Goal: Task Accomplishment & Management: Manage account settings

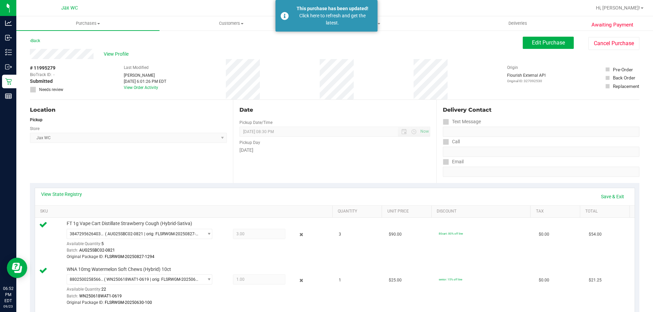
scroll to position [782, 0]
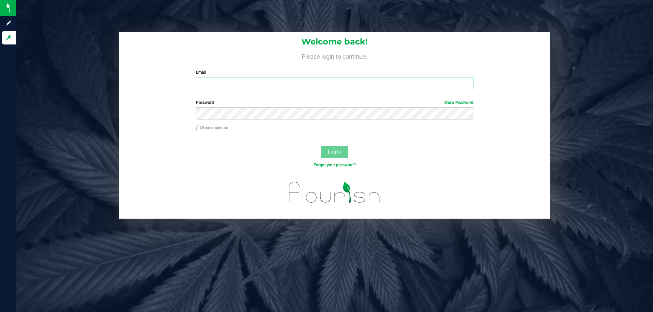
click at [224, 87] on input "Email" at bounding box center [334, 83] width 277 height 12
type input "[EMAIL_ADDRESS][DOMAIN_NAME]"
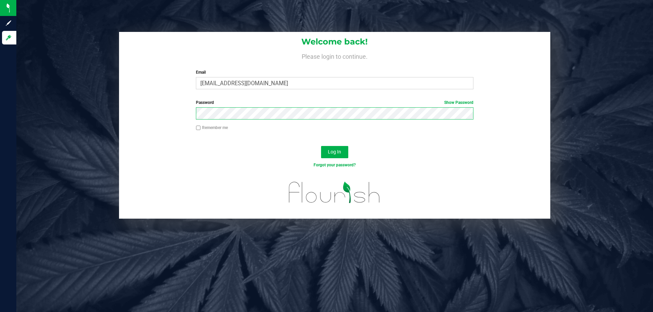
click at [321, 146] on button "Log In" at bounding box center [334, 152] width 27 height 12
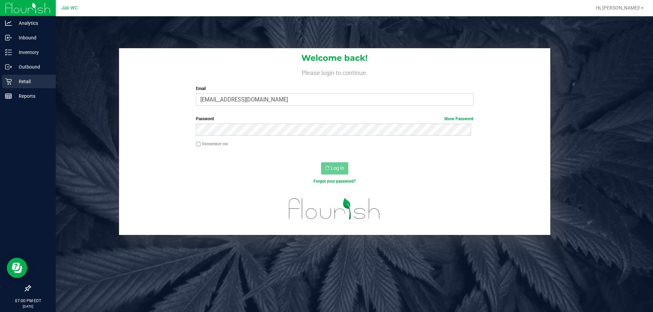
click at [11, 81] on icon at bounding box center [8, 82] width 6 height 6
click at [8, 80] on icon at bounding box center [8, 81] width 7 height 7
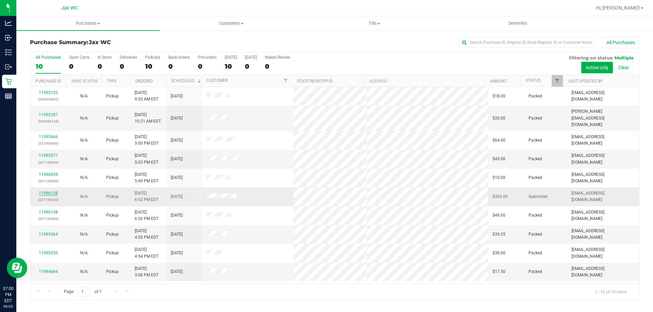
click at [53, 191] on link "11996158" at bounding box center [48, 193] width 19 height 5
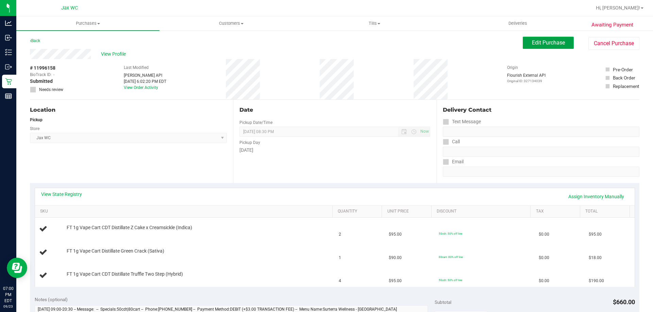
click at [550, 45] on span "Edit Purchase" at bounding box center [548, 42] width 33 height 6
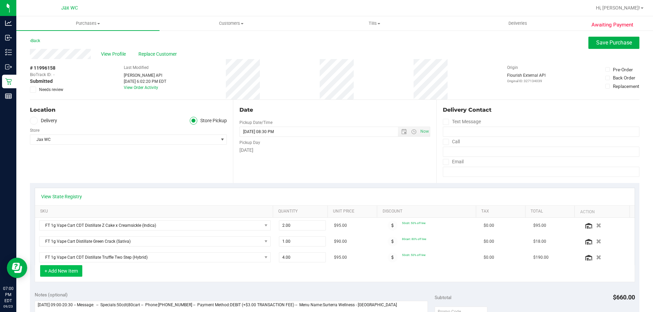
click at [67, 272] on button "+ Add New Item" at bounding box center [61, 272] width 42 height 12
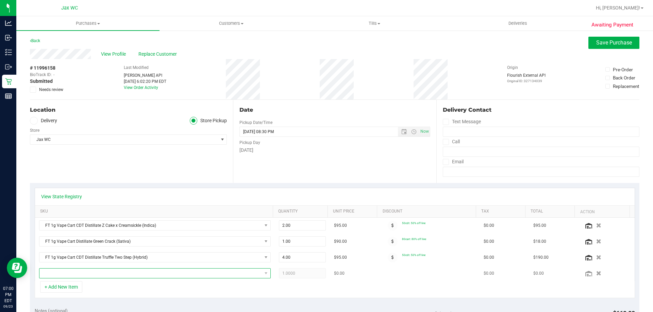
click at [79, 272] on span "NO DATA FOUND" at bounding box center [150, 274] width 222 height 10
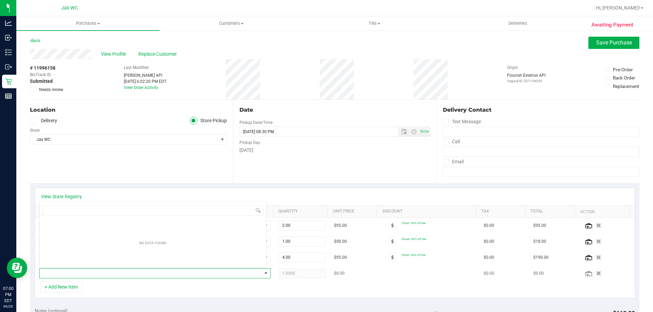
scroll to position [10, 225]
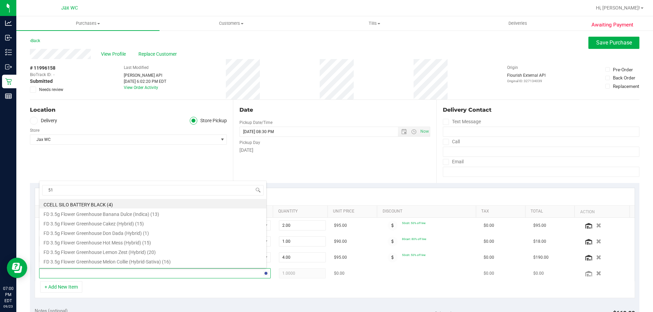
type input "510"
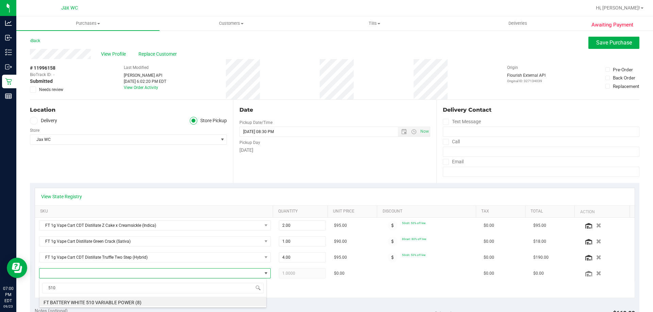
click at [86, 301] on li "FT BATTERY WHITE 510 VARIABLE POWER (8)" at bounding box center [152, 302] width 227 height 10
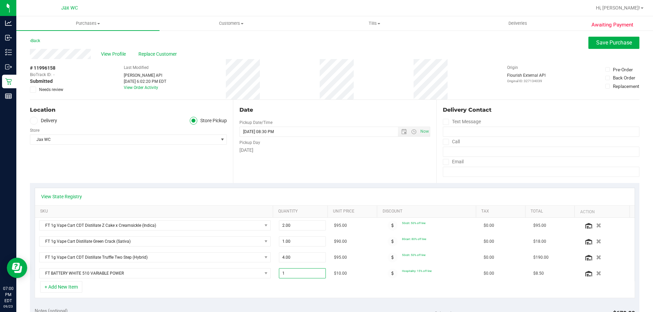
click at [292, 275] on input "1" at bounding box center [302, 274] width 47 height 10
type input "2"
type input "2.00"
click at [397, 164] on div "Date Pickup Date/Time [DATE] Now [DATE] 08:30 PM Now Pickup Day [DATE]" at bounding box center [334, 141] width 203 height 83
click at [609, 42] on span "Save Purchase" at bounding box center [614, 42] width 36 height 6
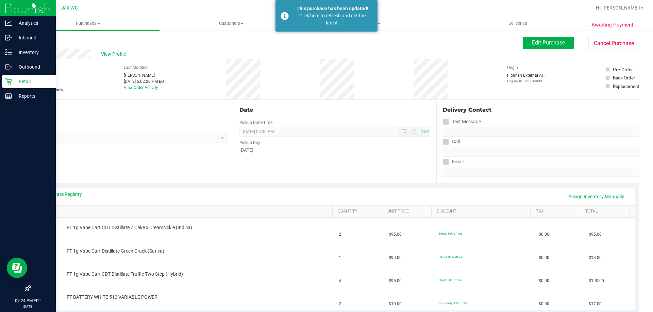
click at [13, 83] on p "Retail" at bounding box center [32, 82] width 41 height 8
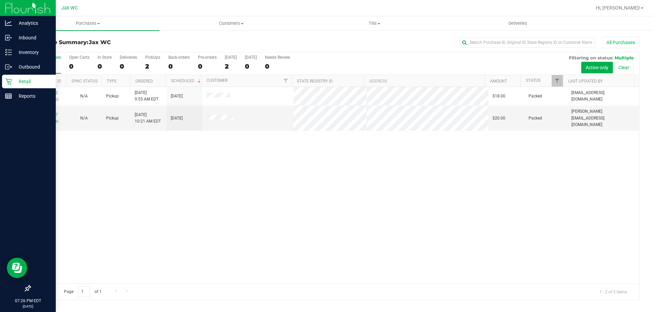
click at [16, 81] on p "Retail" at bounding box center [32, 82] width 41 height 8
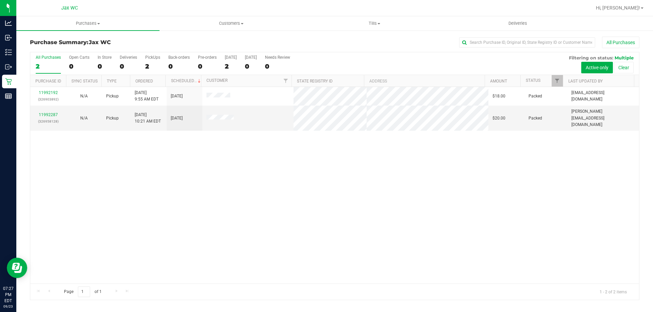
click at [149, 209] on div "11992192 (326903892) N/A Pickup [DATE] 9:55 AM EDT 9/23/2025 $18.00 Packed [EMA…" at bounding box center [334, 185] width 609 height 197
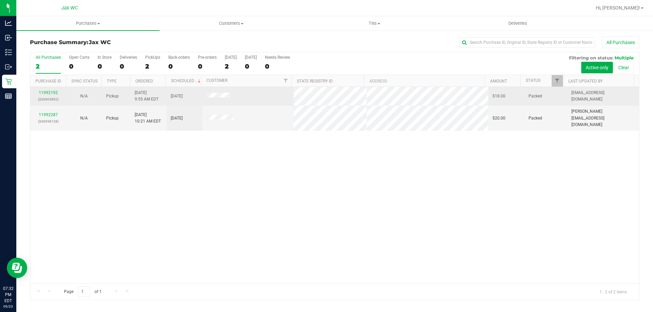
click at [225, 101] on td at bounding box center [247, 96] width 91 height 19
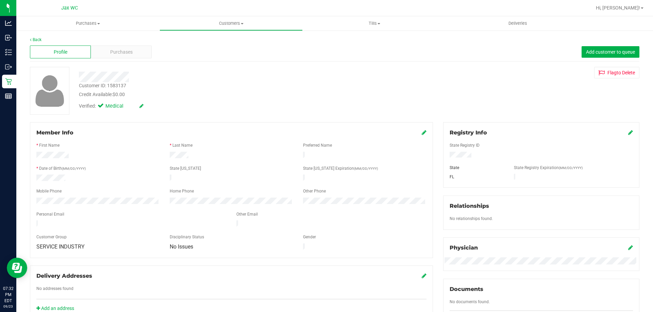
click at [73, 45] on div "Profile Purchases Add customer to queue" at bounding box center [334, 52] width 609 height 19
click at [106, 50] on div "Purchases" at bounding box center [121, 52] width 61 height 13
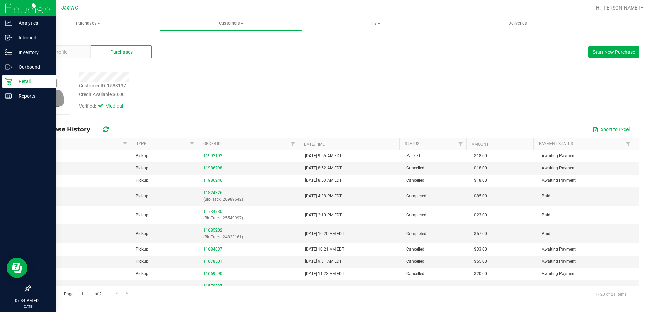
click at [10, 82] on icon at bounding box center [8, 82] width 6 height 6
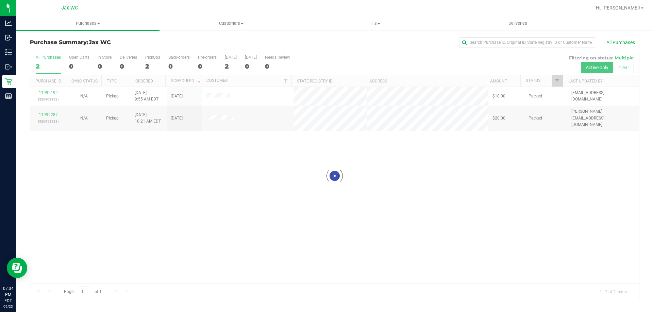
click at [220, 97] on div at bounding box center [334, 176] width 609 height 248
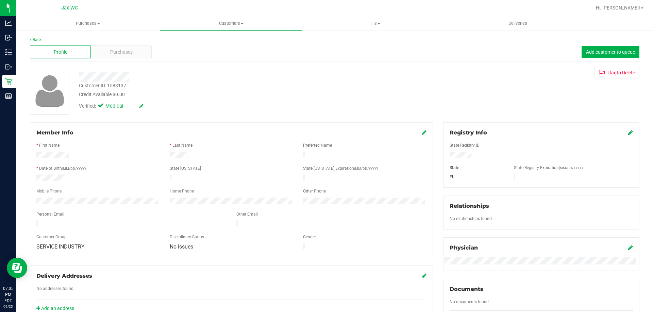
drag, startPoint x: 220, startPoint y: 95, endPoint x: 479, endPoint y: 154, distance: 265.8
click at [479, 154] on div at bounding box center [540, 155] width 193 height 7
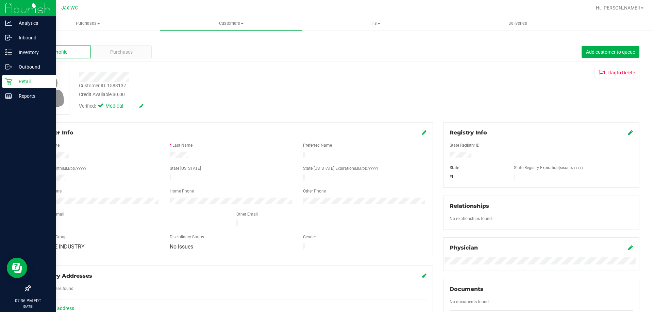
click at [5, 83] on div "Retail" at bounding box center [29, 82] width 54 height 14
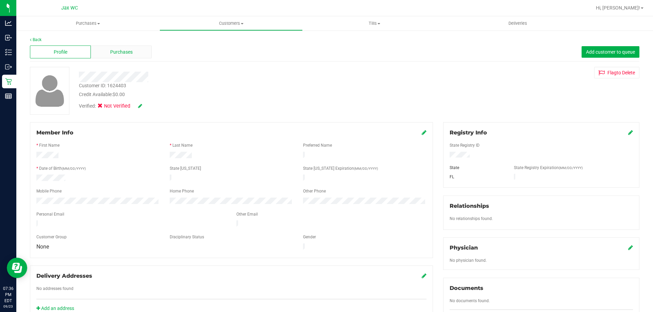
click at [126, 53] on span "Purchases" at bounding box center [121, 52] width 22 height 7
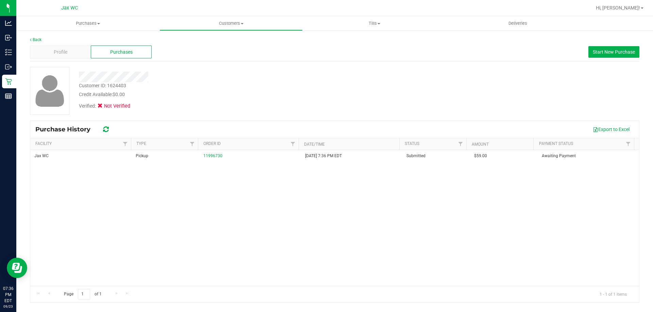
drag, startPoint x: 211, startPoint y: 160, endPoint x: 200, endPoint y: 163, distance: 11.5
click at [207, 162] on td "11996730" at bounding box center [249, 156] width 101 height 12
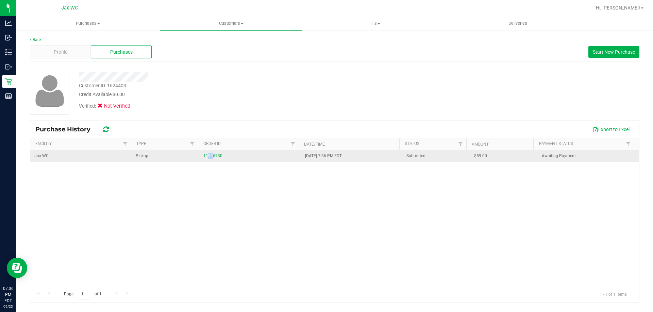
click at [216, 157] on link "11996730" at bounding box center [212, 156] width 19 height 5
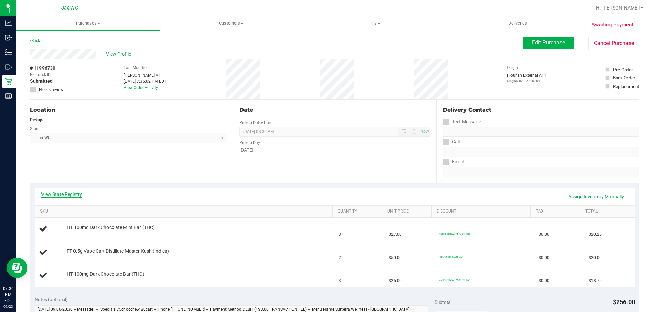
click at [58, 192] on link "View State Registry" at bounding box center [61, 194] width 41 height 7
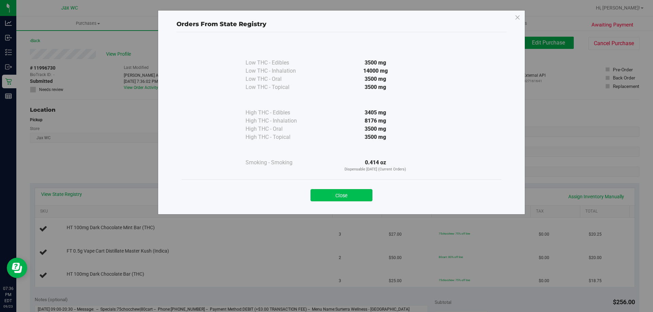
click at [353, 195] on button "Close" at bounding box center [341, 195] width 62 height 12
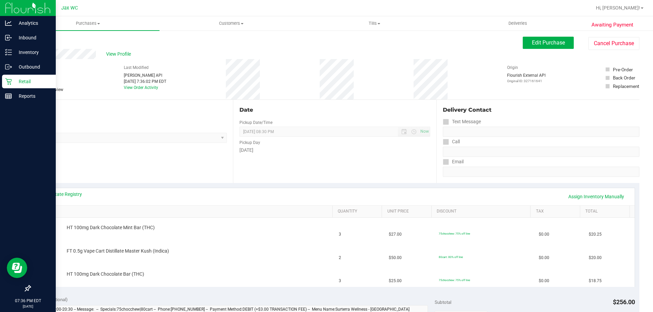
click at [21, 81] on p "Retail" at bounding box center [32, 82] width 41 height 8
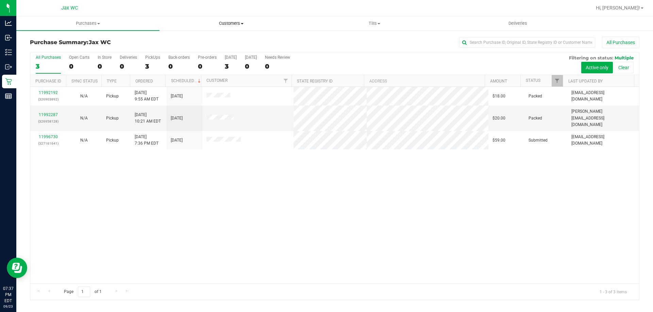
click at [223, 21] on span "Customers" at bounding box center [231, 23] width 142 height 6
click at [179, 41] on span "All customers" at bounding box center [183, 41] width 49 height 6
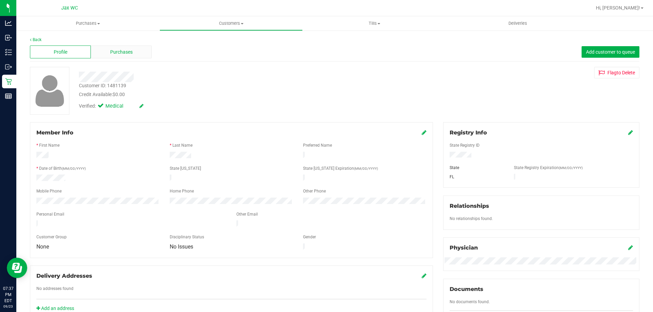
click at [139, 50] on div "Purchases" at bounding box center [121, 52] width 61 height 13
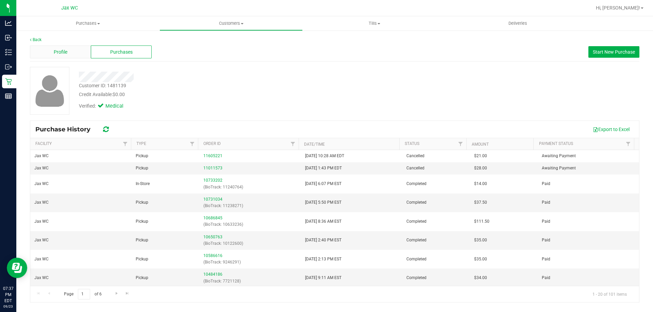
click at [69, 47] on div "Profile" at bounding box center [60, 52] width 61 height 13
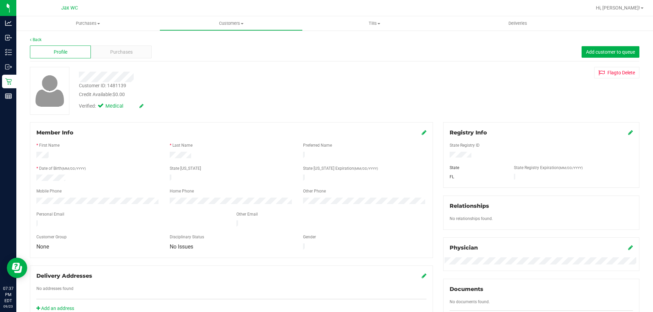
click at [131, 45] on div "Profile Purchases Add customer to queue" at bounding box center [334, 52] width 609 height 19
click at [132, 55] on div "Purchases" at bounding box center [121, 52] width 61 height 13
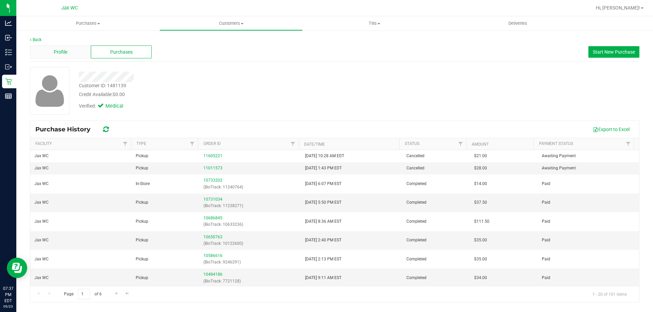
click at [60, 54] on span "Profile" at bounding box center [61, 52] width 14 height 7
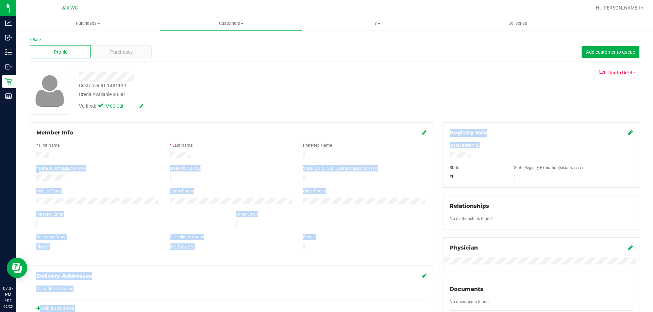
drag, startPoint x: 472, startPoint y: 153, endPoint x: 427, endPoint y: 156, distance: 44.3
click at [428, 156] on div "Member Info * First Name * Last Name Preferred Name * Date of Birth (MM/DD/YYYY…" at bounding box center [334, 296] width 619 height 348
click at [470, 155] on div at bounding box center [540, 155] width 193 height 7
click at [468, 156] on div at bounding box center [540, 155] width 193 height 7
click at [473, 157] on div at bounding box center [540, 155] width 193 height 7
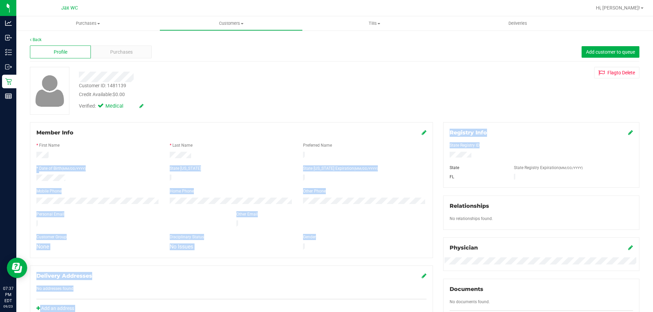
click at [489, 151] on div at bounding box center [540, 151] width 183 height 2
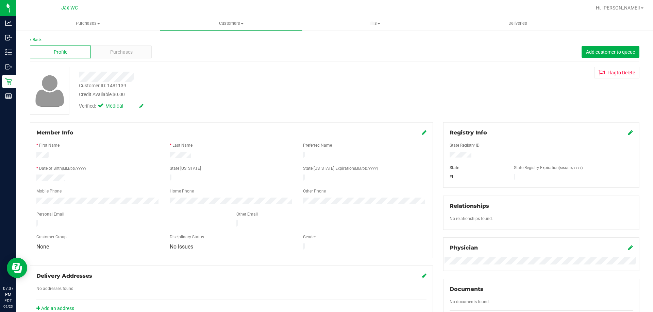
click at [515, 94] on div "Customer ID: 1481139 Credit Available: $0.00 Verified: Medical Flag to [GEOGRAP…" at bounding box center [334, 91] width 619 height 48
drag, startPoint x: 477, startPoint y: 156, endPoint x: 435, endPoint y: 155, distance: 42.5
click at [438, 155] on div "Registry Info State Registry ID State State Registry Expiration (MM/DD/YYYY) [G…" at bounding box center [541, 246] width 206 height 248
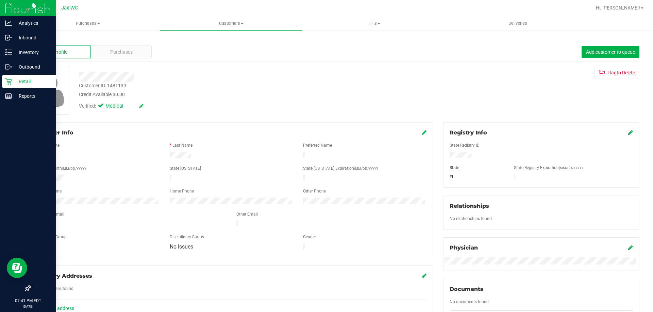
click at [14, 79] on p "Retail" at bounding box center [32, 82] width 41 height 8
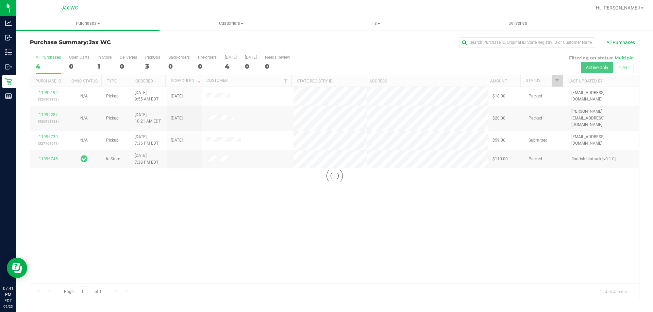
click at [50, 130] on div at bounding box center [334, 176] width 609 height 248
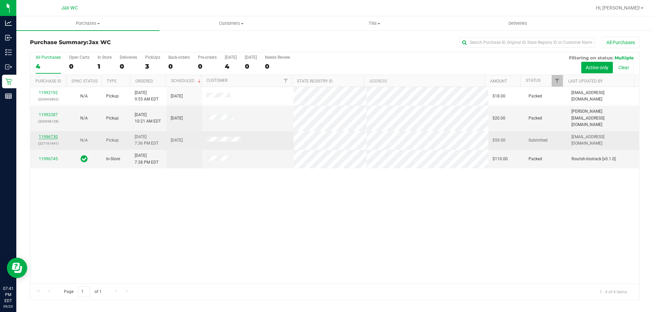
click at [47, 135] on link "11996730" at bounding box center [48, 137] width 19 height 5
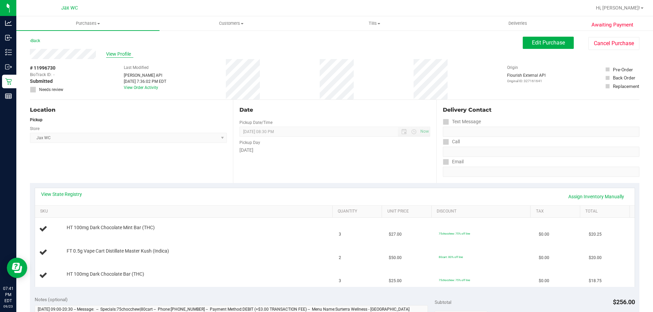
click at [121, 54] on span "View Profile" at bounding box center [119, 54] width 27 height 7
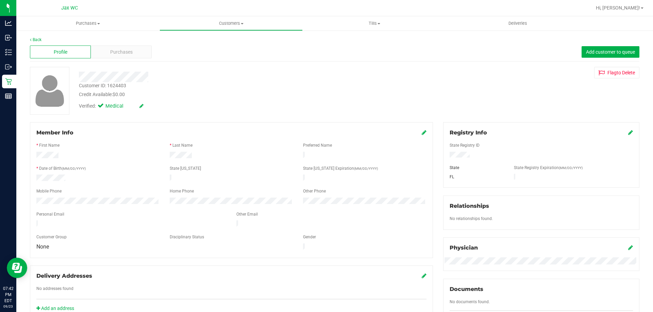
click at [133, 61] on div "Profile Purchases Add customer to queue" at bounding box center [334, 52] width 609 height 19
click at [134, 53] on div "Purchases" at bounding box center [121, 52] width 61 height 13
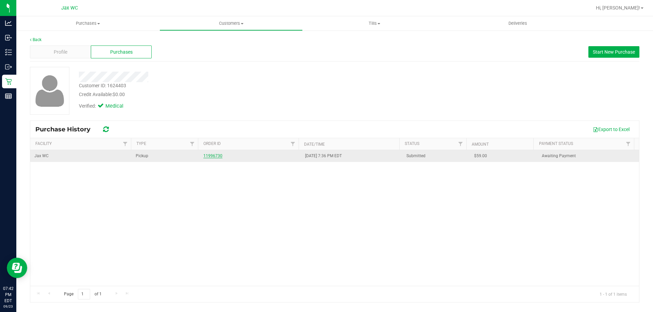
click at [215, 155] on link "11996730" at bounding box center [212, 156] width 19 height 5
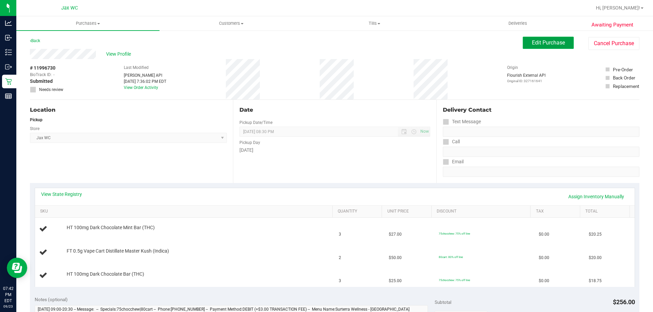
click at [533, 38] on button "Edit Purchase" at bounding box center [548, 43] width 51 height 12
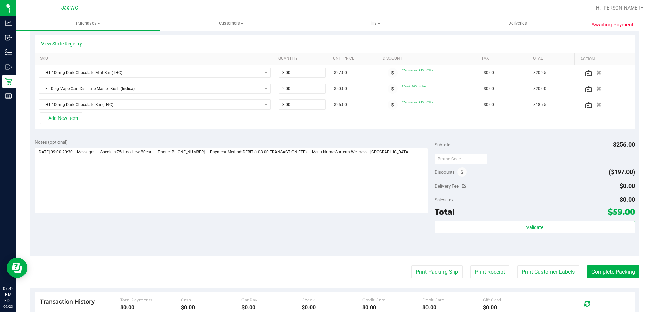
scroll to position [136, 0]
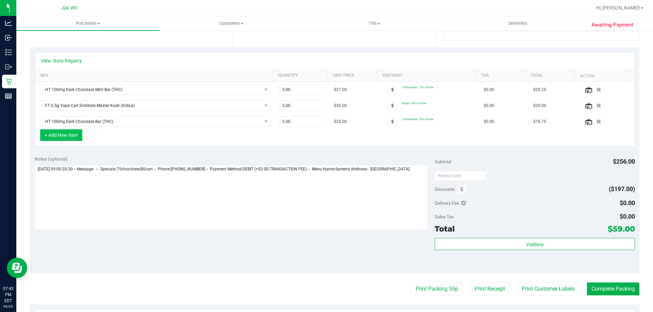
click at [59, 135] on button "+ Add New Item" at bounding box center [61, 136] width 42 height 12
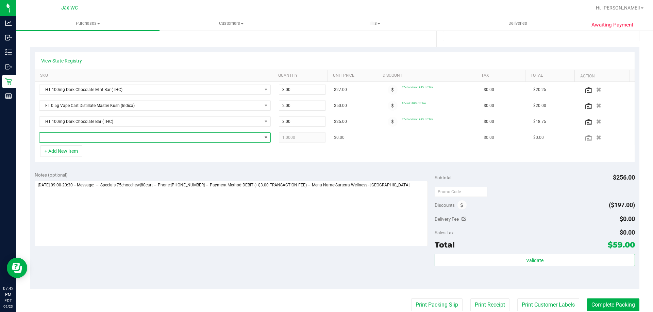
click at [149, 139] on span "NO DATA FOUND" at bounding box center [150, 138] width 222 height 10
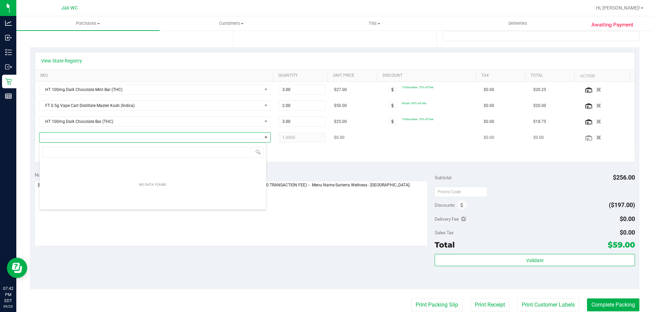
scroll to position [10, 227]
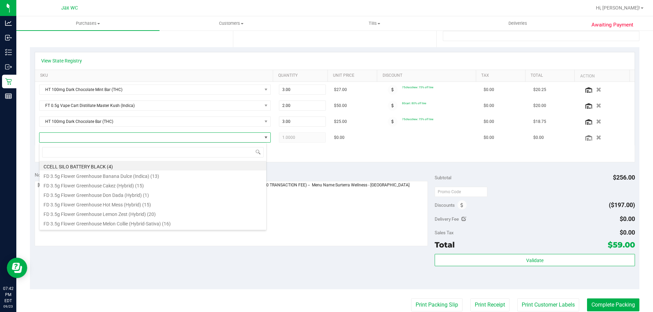
drag, startPoint x: 334, startPoint y: 145, endPoint x: 328, endPoint y: 150, distance: 8.0
click at [335, 145] on td "$0.00" at bounding box center [355, 138] width 50 height 16
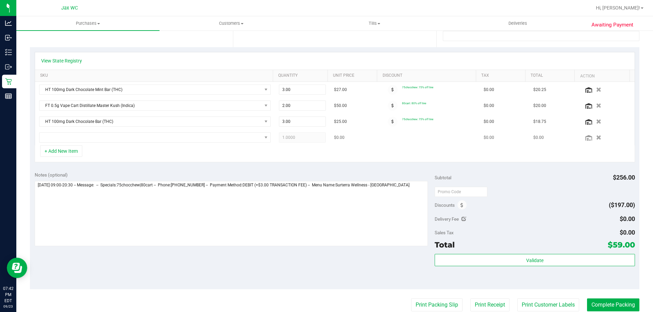
click at [593, 142] on td at bounding box center [606, 138] width 55 height 16
click at [596, 138] on icon "button" at bounding box center [598, 137] width 5 height 5
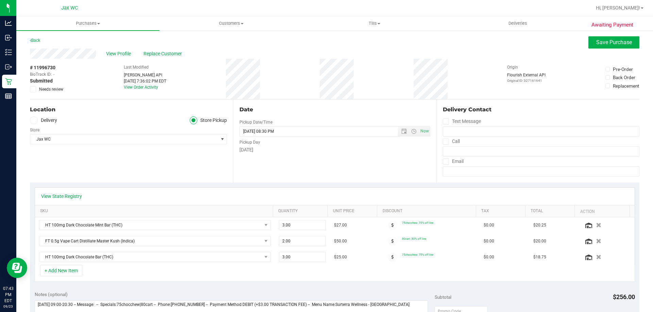
scroll to position [0, 0]
click at [612, 46] on button "Save Purchase" at bounding box center [613, 43] width 51 height 12
click at [111, 54] on span "View Profile" at bounding box center [119, 54] width 27 height 7
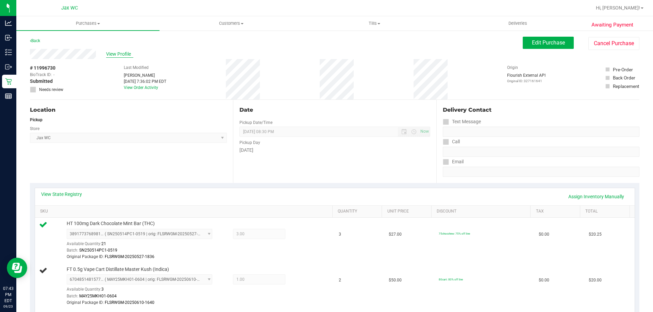
click at [120, 56] on span "View Profile" at bounding box center [119, 54] width 27 height 7
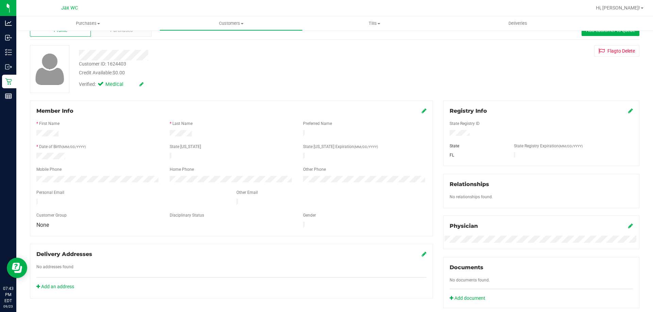
scroll to position [34, 0]
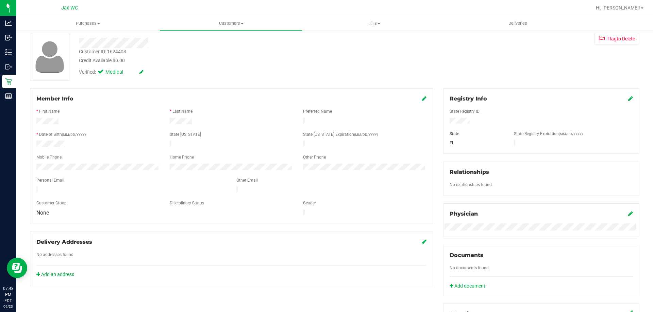
click at [422, 98] on icon at bounding box center [424, 98] width 5 height 5
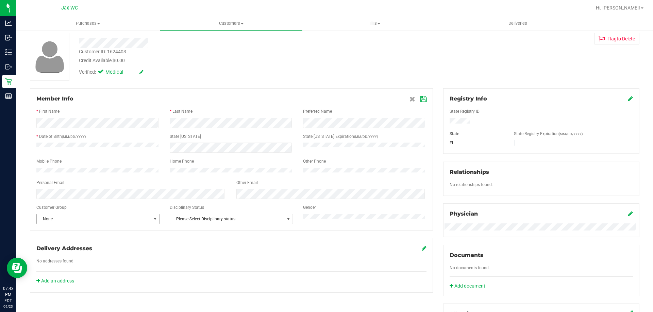
click at [56, 224] on span "None" at bounding box center [94, 220] width 114 height 10
click at [85, 271] on li "SNAP" at bounding box center [97, 272] width 121 height 10
click at [421, 99] on icon at bounding box center [423, 99] width 6 height 5
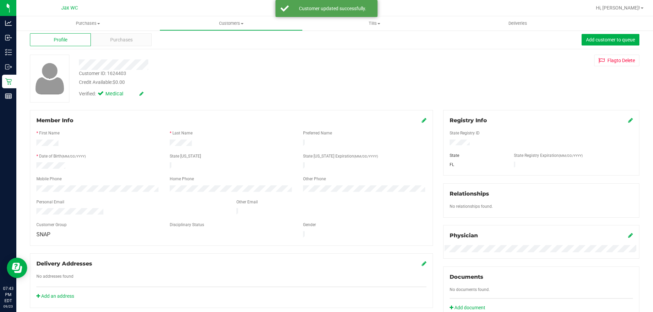
scroll to position [0, 0]
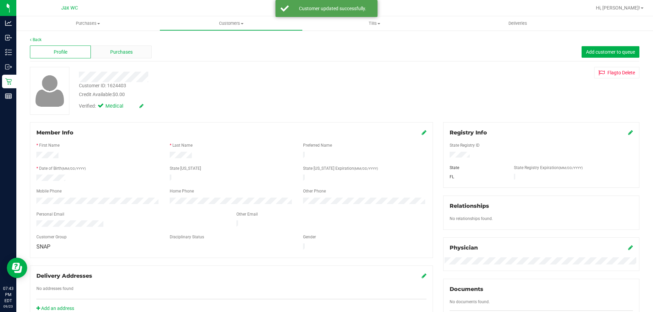
click at [122, 46] on div "Purchases" at bounding box center [121, 52] width 61 height 13
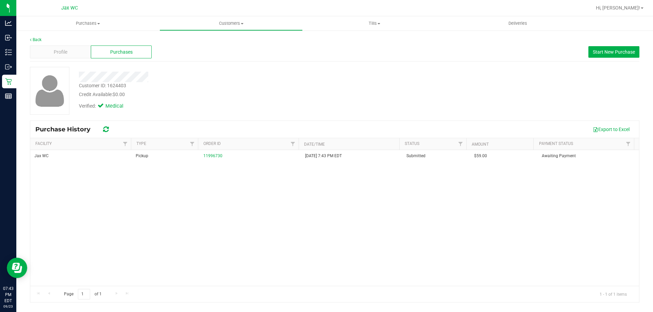
click at [87, 82] on div "Customer ID: 1624403" at bounding box center [102, 85] width 47 height 7
click at [73, 52] on div "Profile" at bounding box center [60, 52] width 61 height 13
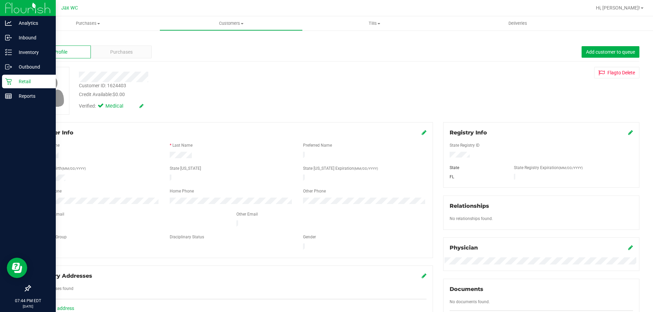
click at [17, 83] on p "Retail" at bounding box center [32, 82] width 41 height 8
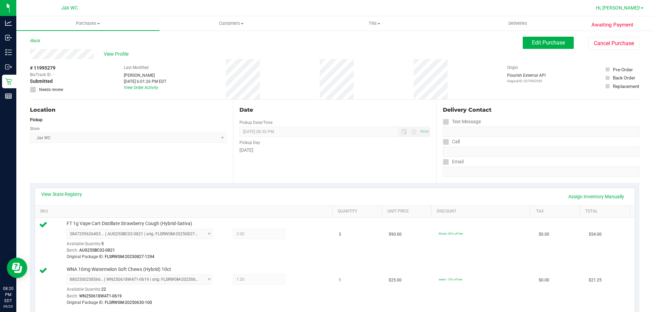
click at [623, 9] on span "Hi, [PERSON_NAME]!" at bounding box center [618, 7] width 44 height 5
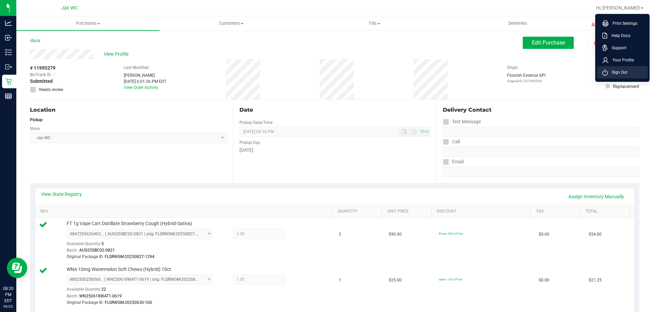
click at [623, 78] on li "Sign Out" at bounding box center [622, 72] width 51 height 12
